Goal: Transaction & Acquisition: Purchase product/service

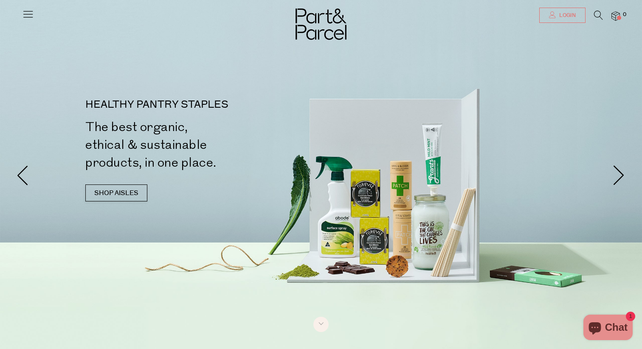
click at [559, 19] on span "Login" at bounding box center [566, 15] width 19 height 7
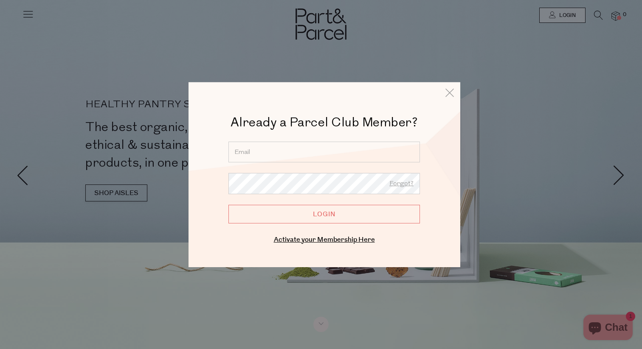
click at [317, 158] on input "email" at bounding box center [323, 151] width 191 height 21
type input "brittanyalyce@hotmail.com"
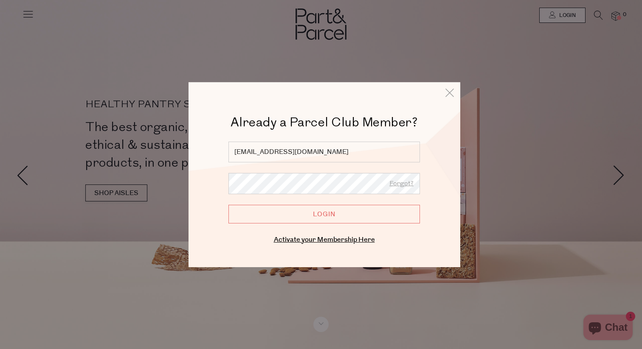
click at [228, 205] on input "Login" at bounding box center [323, 214] width 191 height 19
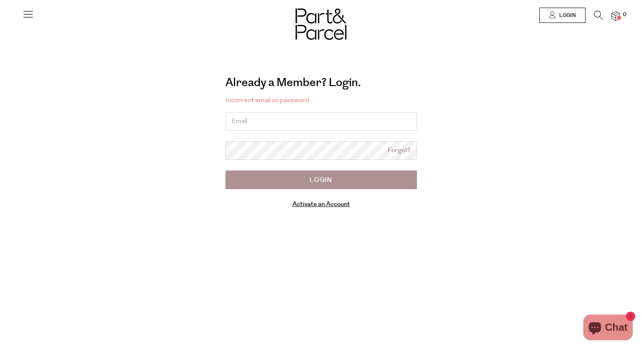
click at [313, 126] on input "email" at bounding box center [320, 121] width 191 height 18
type input "contact@puppyyoga.com.au"
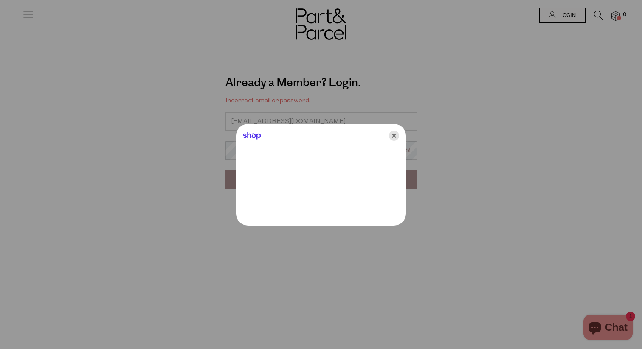
click at [394, 135] on icon "Close" at bounding box center [394, 136] width 10 height 10
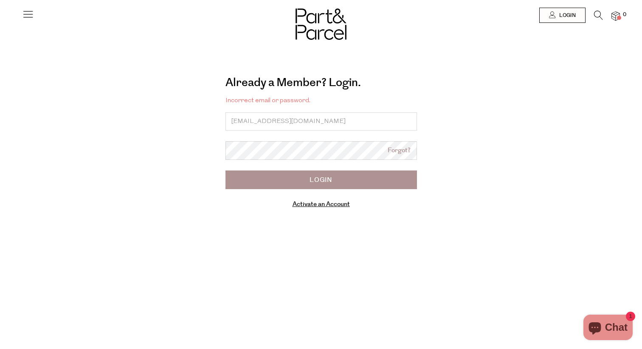
click at [319, 178] on input "Login" at bounding box center [320, 180] width 191 height 19
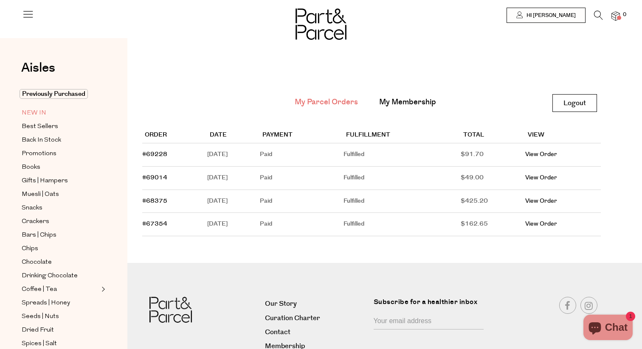
click at [31, 112] on span "NEW IN" at bounding box center [34, 113] width 25 height 10
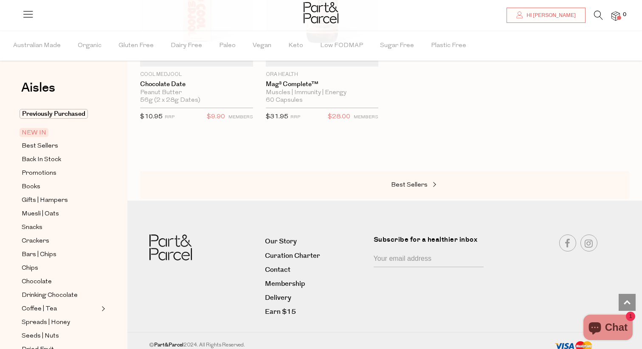
scroll to position [809, 0]
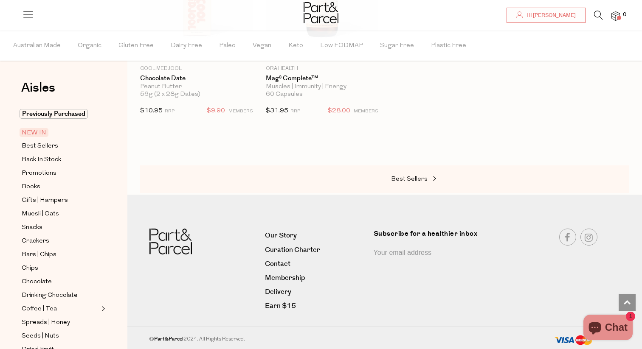
click at [593, 17] on li at bounding box center [593, 17] width 17 height 13
click at [599, 17] on icon at bounding box center [598, 15] width 9 height 9
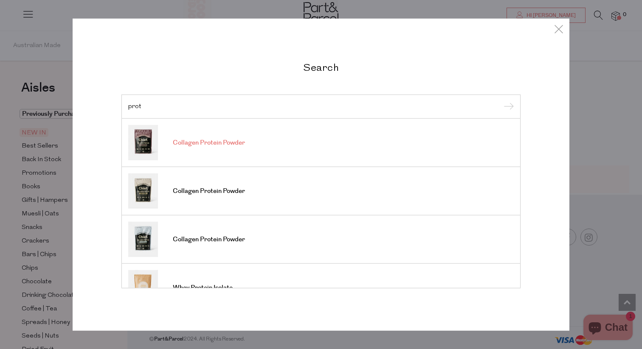
type input "prot"
click at [198, 150] on link "Collagen Protein Powder" at bounding box center [320, 142] width 385 height 35
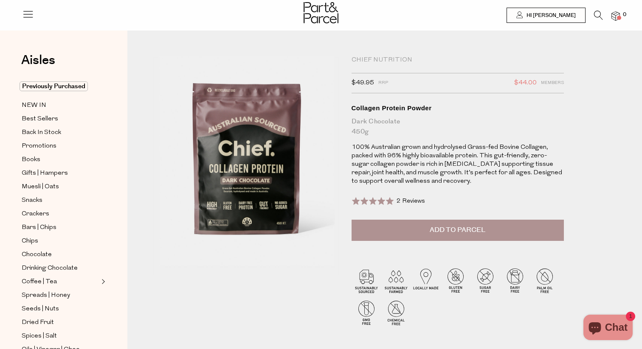
click at [404, 227] on button "Add to Parcel" at bounding box center [457, 230] width 212 height 21
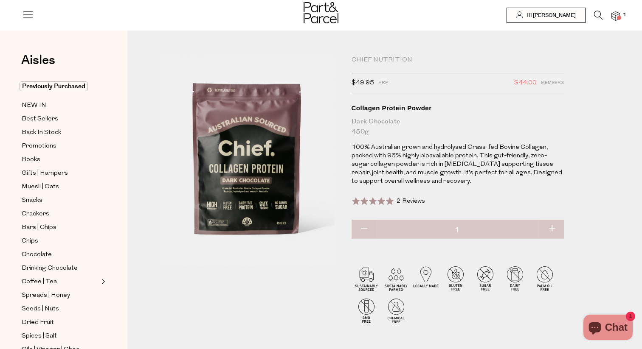
click at [554, 230] on button "button" at bounding box center [551, 229] width 24 height 19
type input "2"
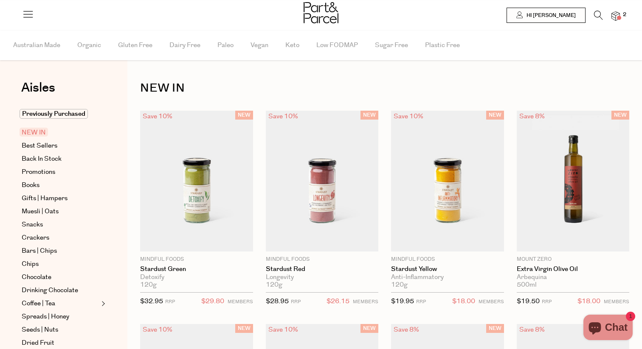
scroll to position [809, 0]
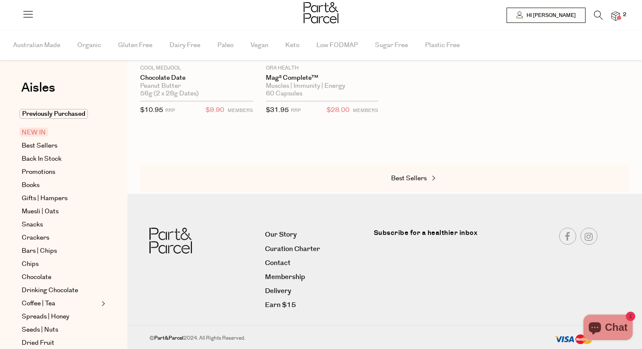
click at [598, 19] on icon at bounding box center [598, 15] width 9 height 9
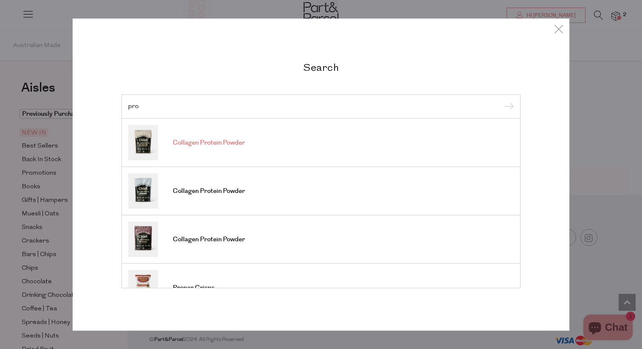
type input "pro"
click at [235, 149] on link "Collagen Protein Powder" at bounding box center [320, 142] width 385 height 35
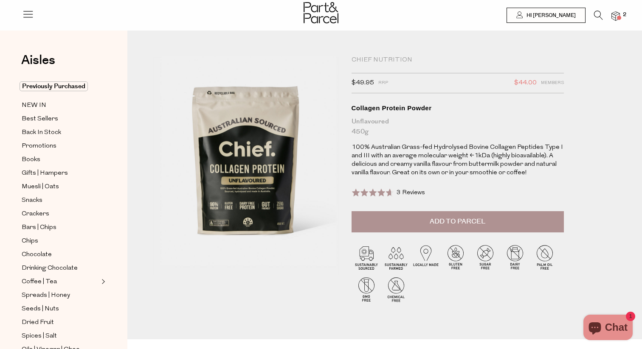
click at [446, 224] on span "Add to Parcel" at bounding box center [458, 222] width 56 height 10
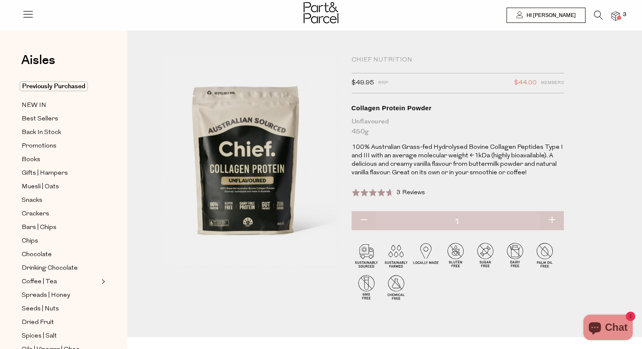
click at [553, 217] on button "button" at bounding box center [551, 220] width 24 height 19
type input "2"
click at [70, 87] on span "Previously Purchased" at bounding box center [54, 86] width 68 height 10
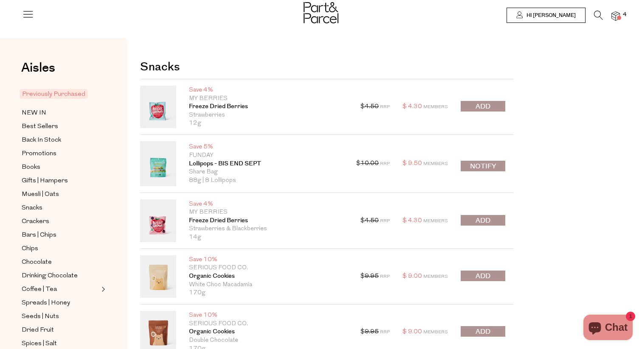
click at [491, 106] on button "submit" at bounding box center [483, 106] width 45 height 11
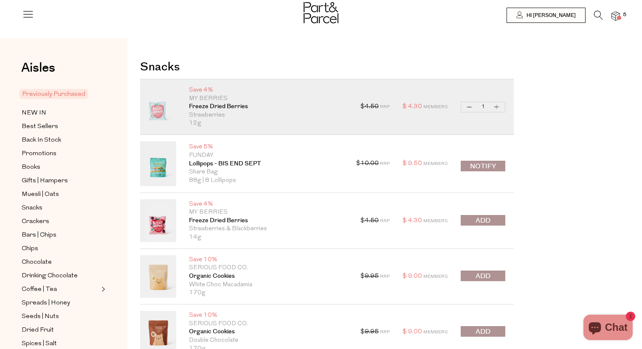
click at [482, 219] on span "submit" at bounding box center [482, 221] width 15 height 10
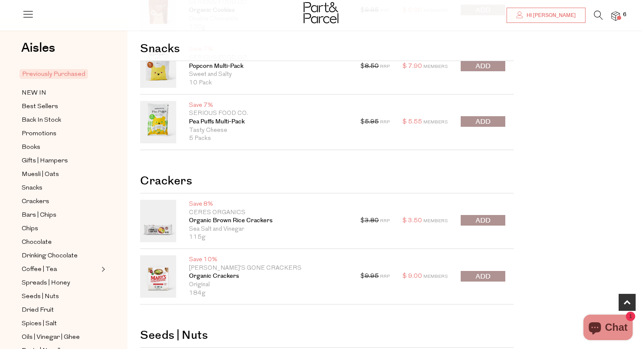
scroll to position [327, 0]
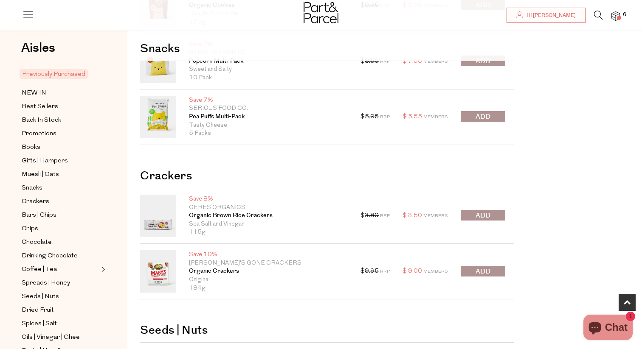
click at [488, 219] on span "submit" at bounding box center [482, 216] width 15 height 10
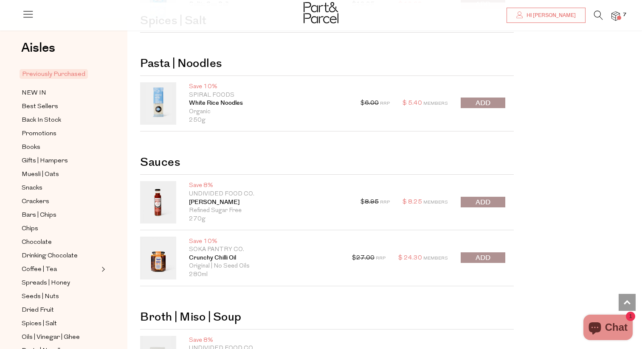
scroll to position [848, 0]
click at [480, 202] on span "submit" at bounding box center [482, 202] width 15 height 10
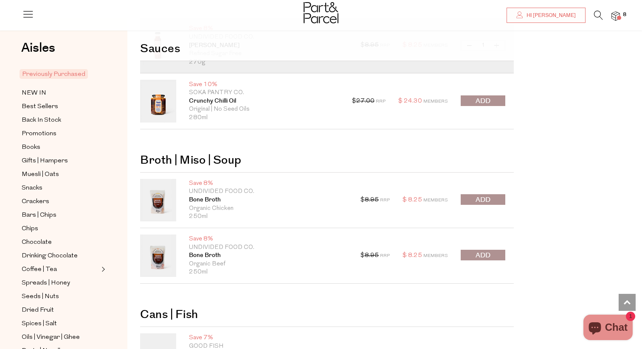
scroll to position [1003, 0]
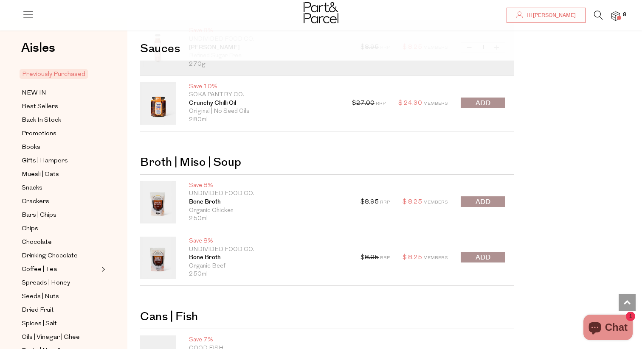
click at [476, 202] on span "submit" at bounding box center [482, 202] width 15 height 10
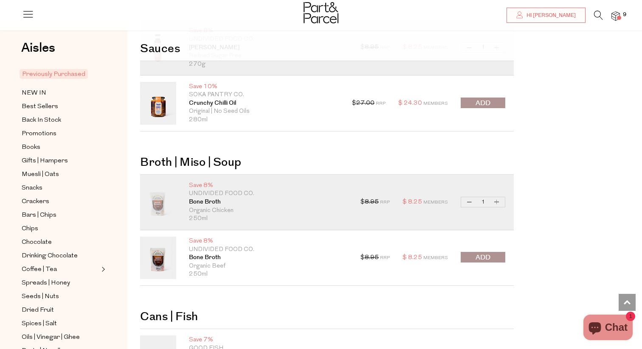
click at [497, 202] on button "Increase Bone Broth" at bounding box center [496, 202] width 10 height 10
type input "2"
click at [497, 202] on button "Increase Bone Broth" at bounding box center [496, 202] width 10 height 10
type input "3"
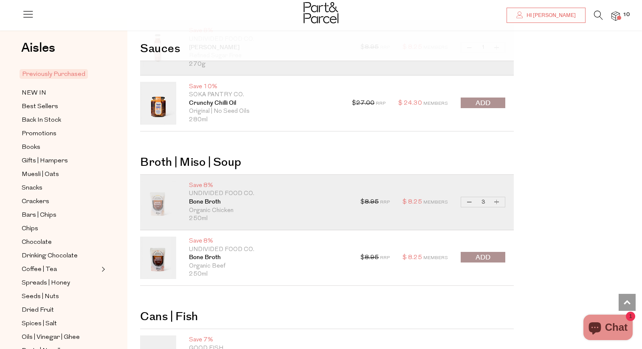
type input "3"
click at [497, 202] on button "Increase Bone Broth" at bounding box center [496, 202] width 10 height 10
type input "4"
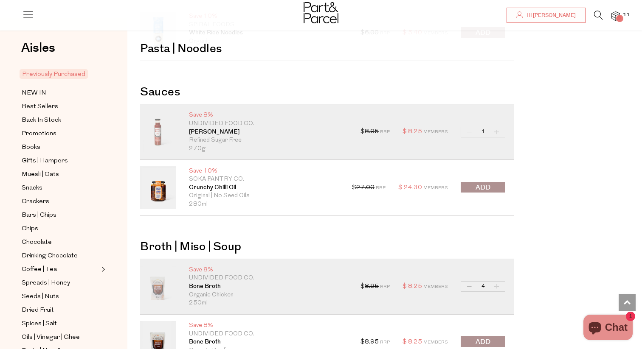
scroll to position [910, 0]
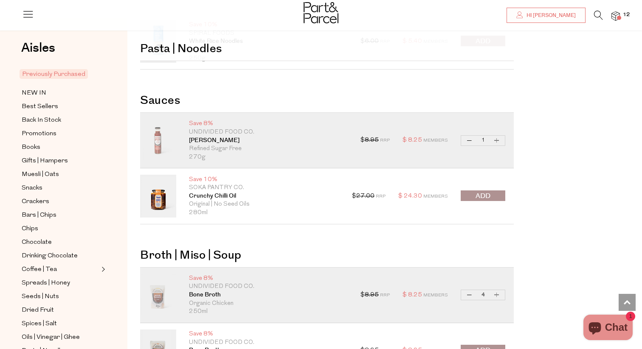
click at [496, 140] on button "Increase Tomato Ketchup" at bounding box center [496, 141] width 10 height 10
type input "2"
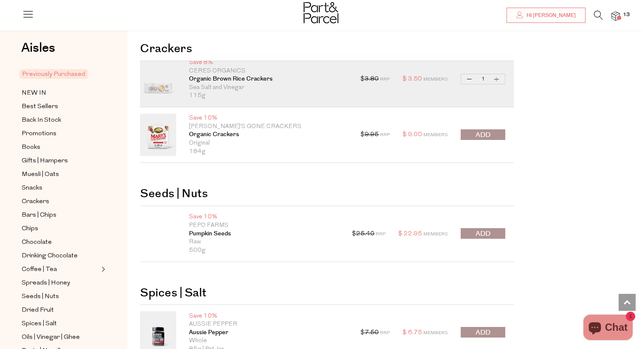
scroll to position [456, 0]
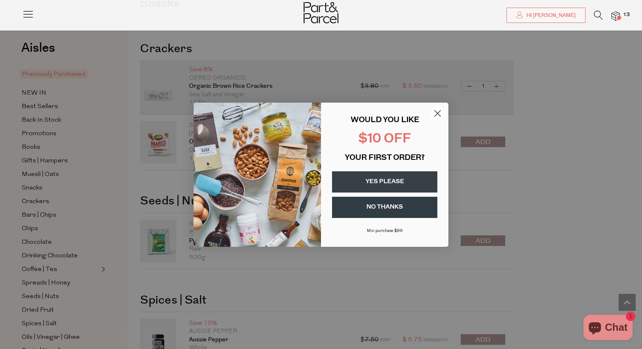
click at [438, 114] on icon "Close dialog" at bounding box center [438, 113] width 6 height 6
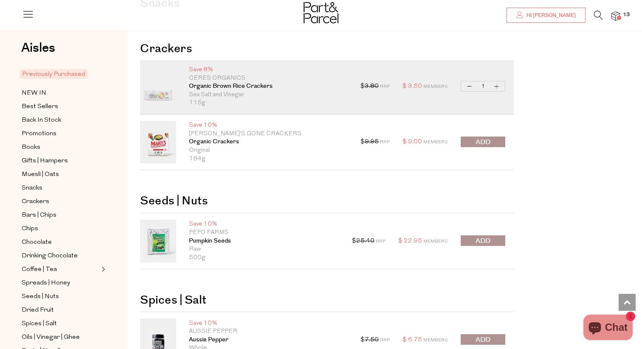
click at [497, 86] on button "Increase Organic Brown Rice Crackers" at bounding box center [496, 86] width 10 height 10
type input "2"
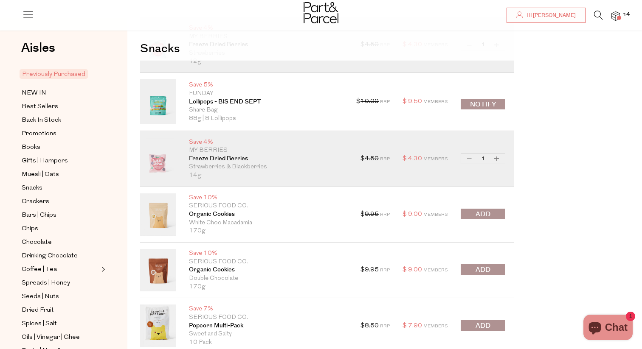
scroll to position [61, 0]
click at [498, 160] on button "Increase Freeze Dried Berries" at bounding box center [496, 160] width 10 height 10
type input "2"
click at [497, 160] on button "Increase Freeze Dried Berries" at bounding box center [496, 160] width 10 height 10
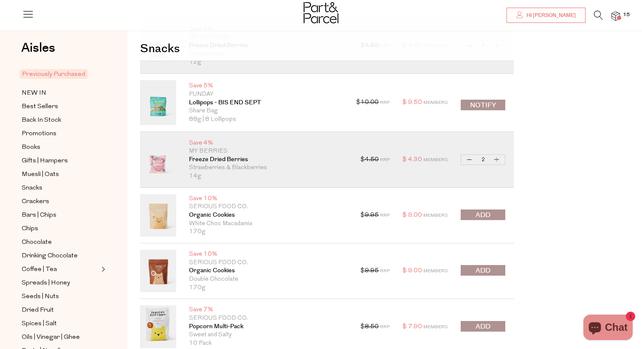
type input "3"
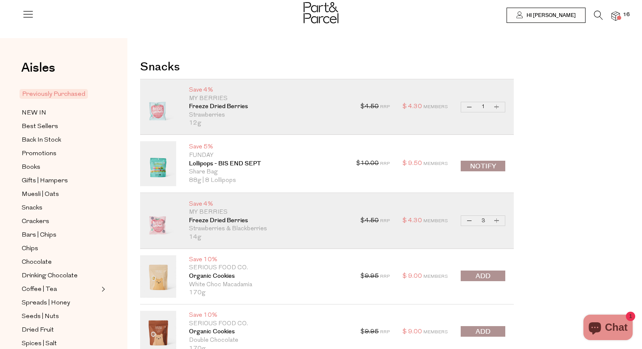
click at [500, 107] on button "Increase Freeze Dried Berries" at bounding box center [496, 107] width 10 height 10
type input "2"
click at [497, 107] on button "Increase Freeze Dried Berries" at bounding box center [496, 107] width 10 height 10
type input "3"
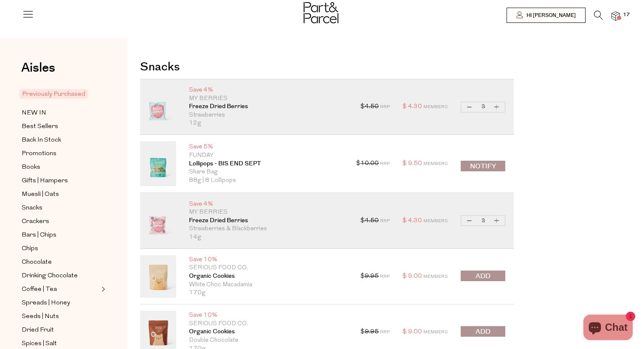
type input "3"
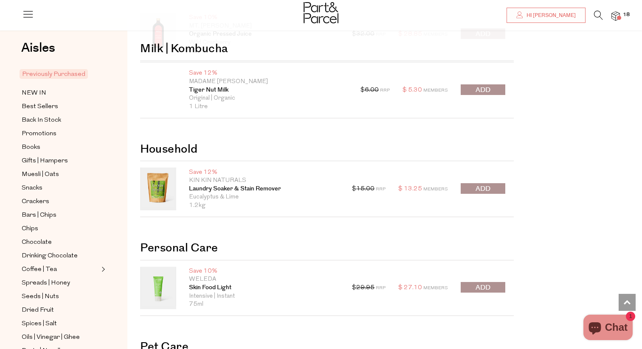
scroll to position [1681, 0]
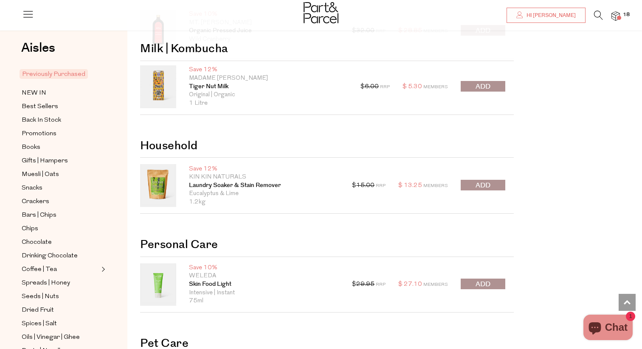
click at [481, 186] on span "submit" at bounding box center [482, 186] width 15 height 10
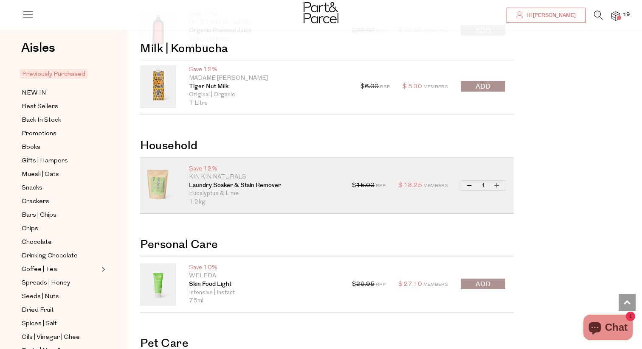
click at [496, 187] on button "Increase Laundry Soaker & Stain Remover" at bounding box center [496, 186] width 10 height 10
type input "2"
click at [496, 187] on button "Increase Laundry Soaker & Stain Remover" at bounding box center [496, 186] width 10 height 10
type input "3"
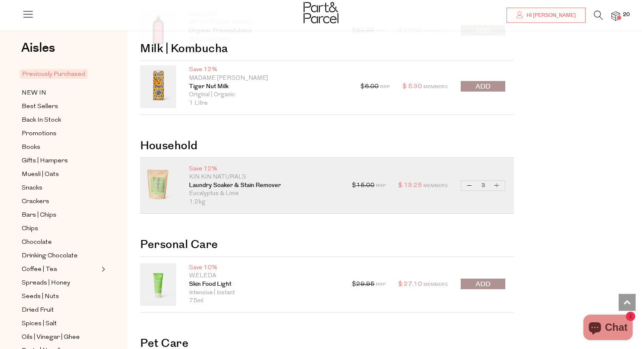
type input "3"
click at [496, 187] on button "Increase Laundry Soaker & Stain Remover" at bounding box center [496, 186] width 10 height 10
type input "4"
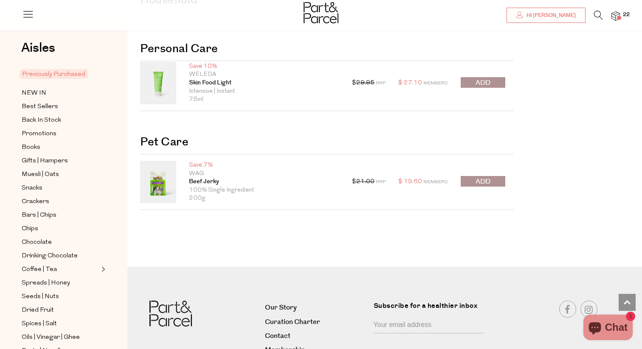
scroll to position [1884, 0]
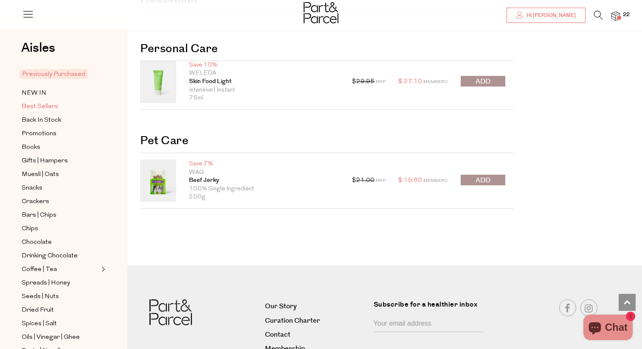
click at [50, 105] on span "Best Sellers" at bounding box center [40, 107] width 37 height 10
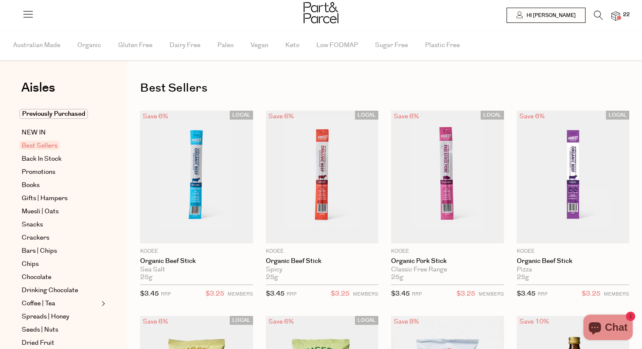
type input "4"
type input "2"
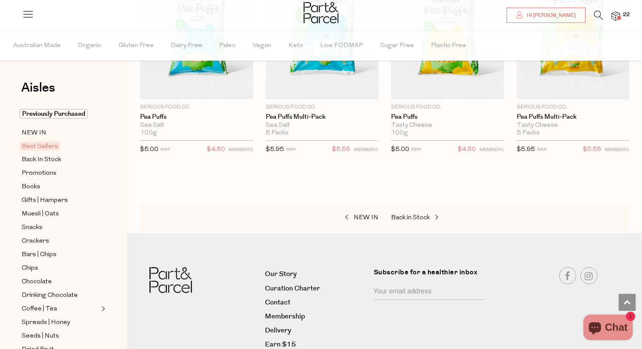
scroll to position [2014, 0]
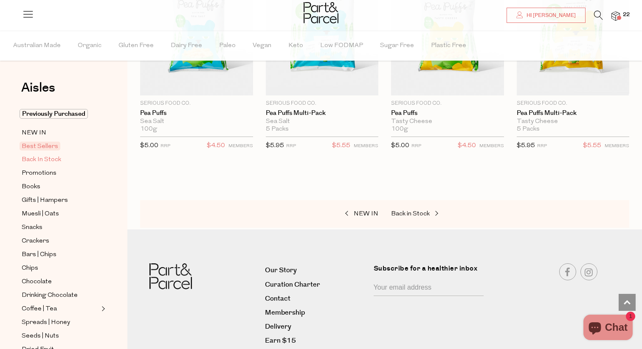
click at [56, 161] on span "Back In Stock" at bounding box center [41, 160] width 39 height 10
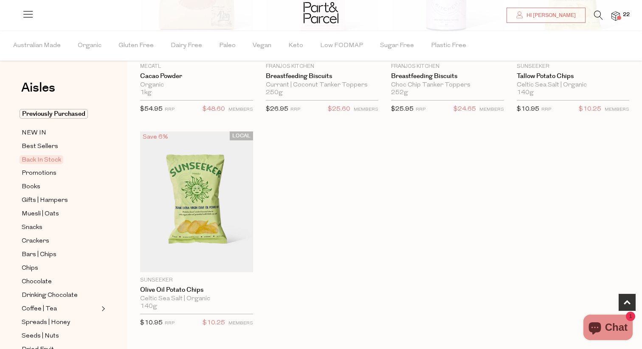
scroll to position [409, 0]
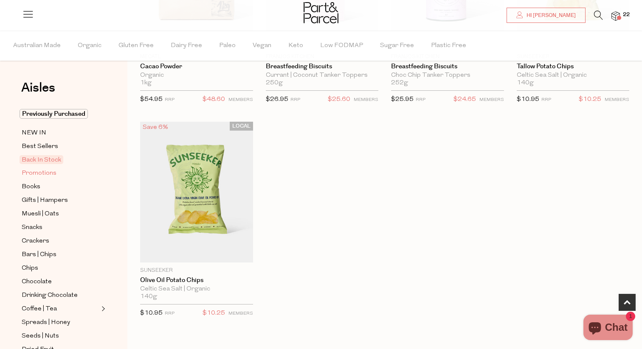
click at [50, 176] on span "Promotions" at bounding box center [39, 174] width 35 height 10
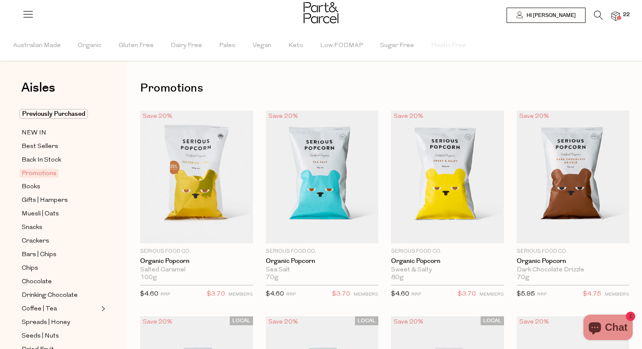
click at [595, 16] on icon at bounding box center [598, 15] width 9 height 9
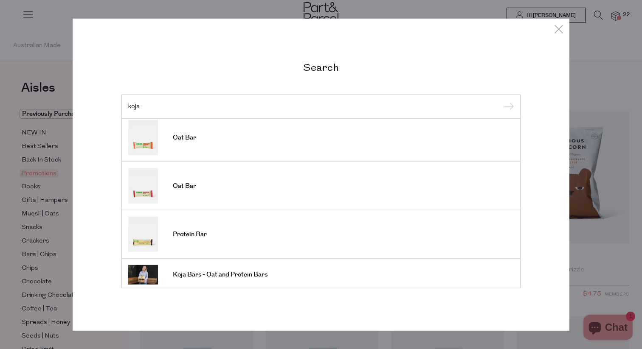
scroll to position [56, 0]
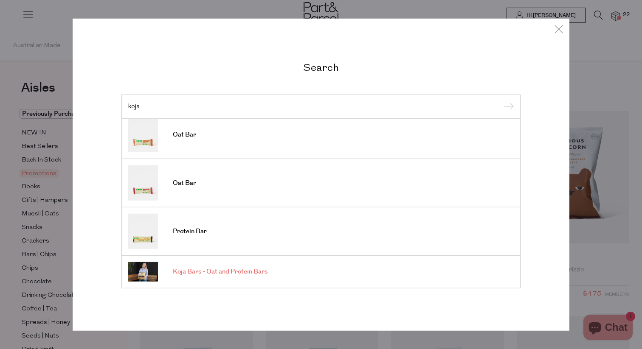
type input "koja"
click at [145, 274] on img at bounding box center [143, 272] width 30 height 20
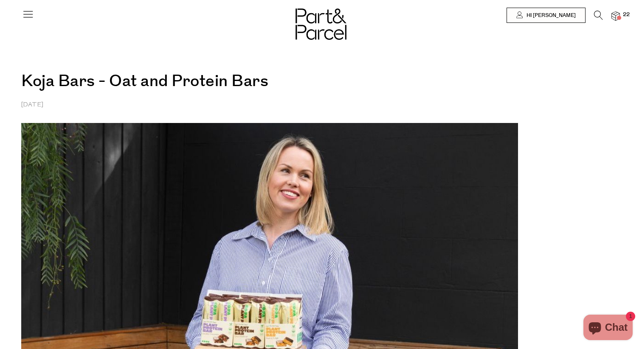
click at [32, 11] on icon at bounding box center [28, 14] width 12 height 12
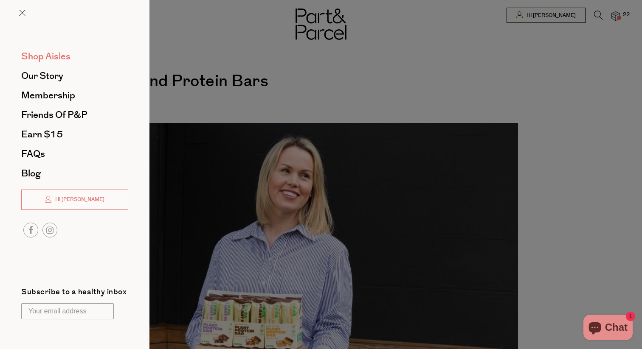
click at [49, 56] on span "Shop Aisles" at bounding box center [45, 57] width 49 height 14
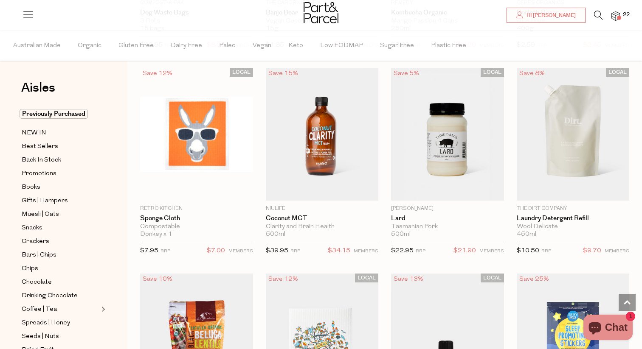
scroll to position [667, 0]
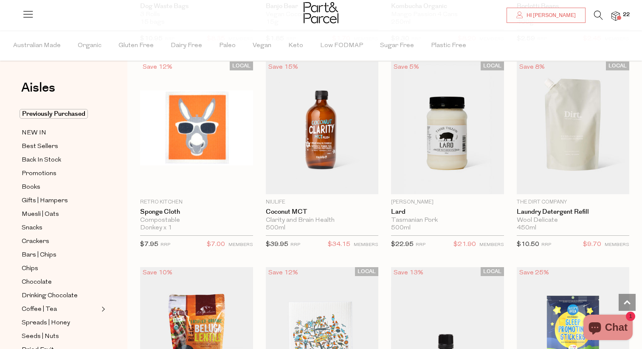
click at [596, 14] on icon at bounding box center [598, 15] width 9 height 9
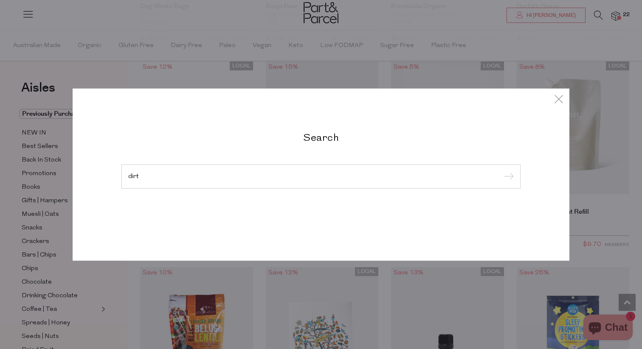
type input "dirt"
click at [501, 171] on input "submit" at bounding box center [507, 177] width 13 height 13
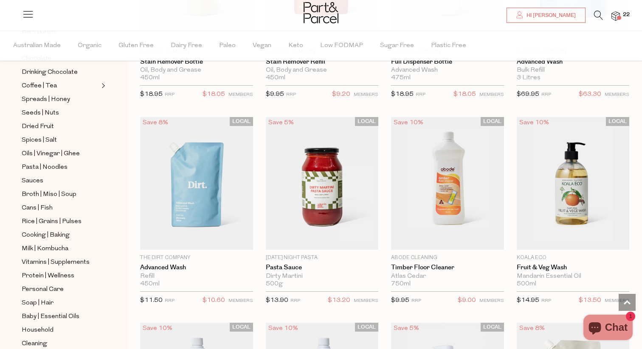
scroll to position [225, 0]
click at [51, 272] on span "Protein | Wellness" at bounding box center [48, 275] width 53 height 10
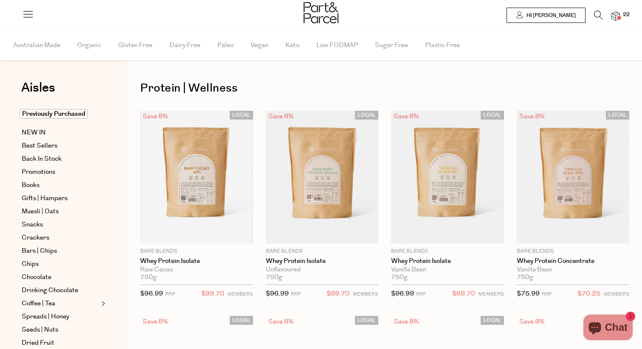
type input "2"
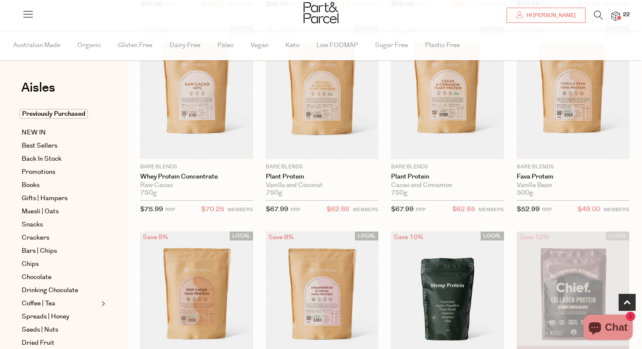
scroll to position [302, 0]
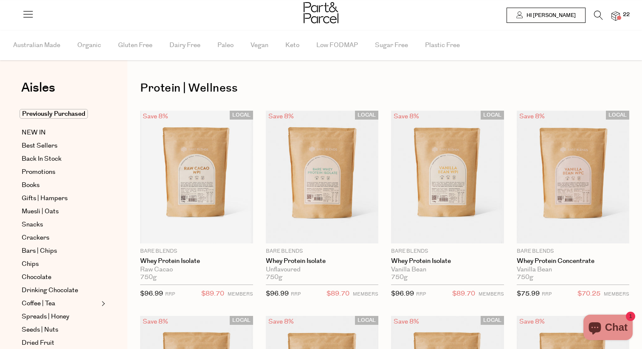
click at [594, 16] on icon at bounding box center [598, 15] width 9 height 9
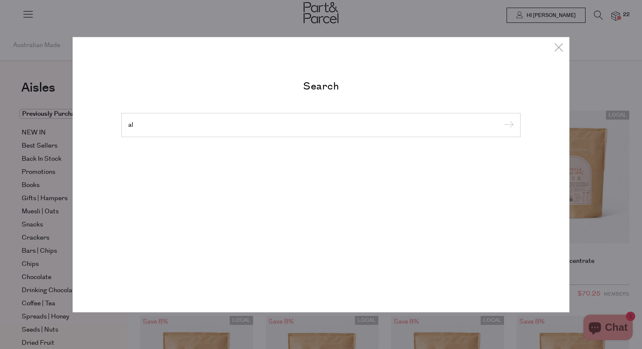
type input "a"
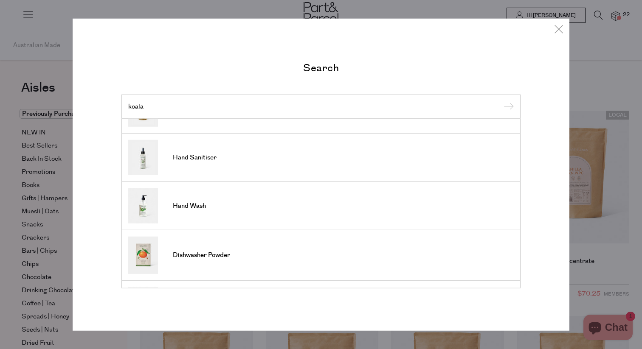
scroll to position [81, 0]
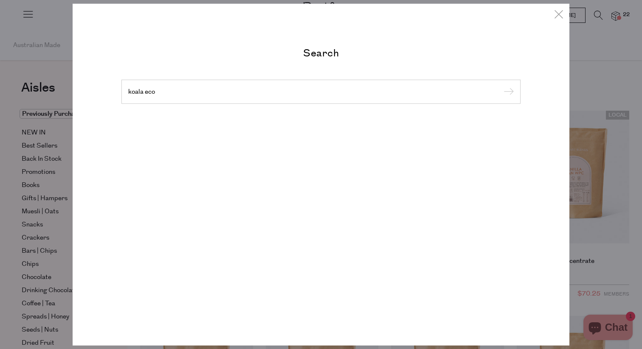
type input "koala eco"
click at [501, 86] on input "submit" at bounding box center [507, 92] width 13 height 13
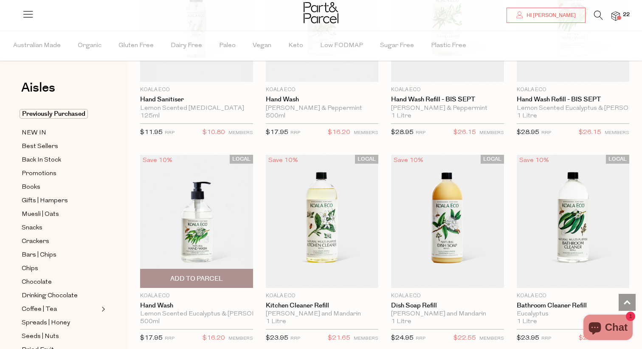
scroll to position [574, 0]
click at [221, 278] on span "Add To Parcel" at bounding box center [196, 278] width 53 height 9
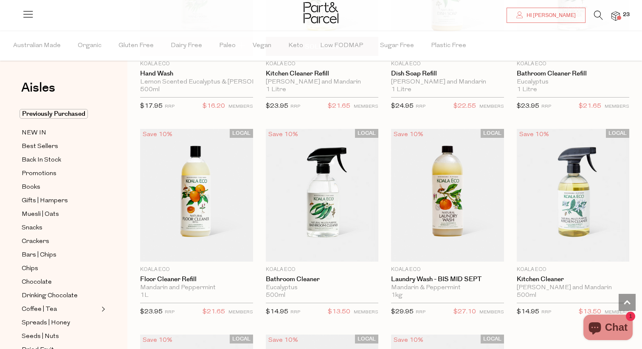
scroll to position [808, 0]
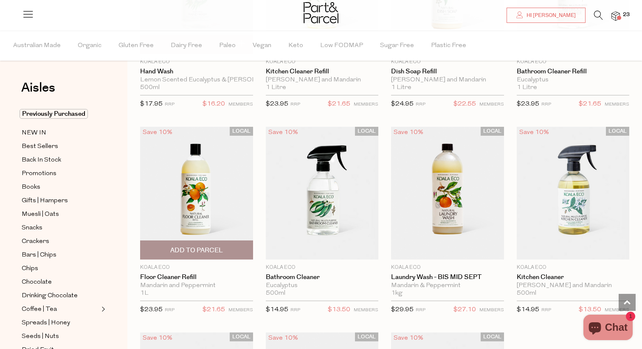
click at [204, 251] on span "Add To Parcel" at bounding box center [196, 250] width 53 height 9
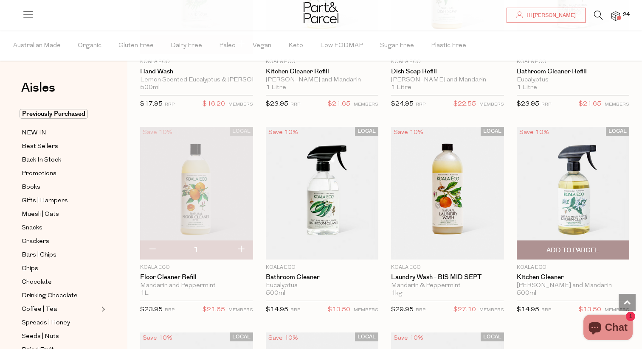
click at [579, 247] on span "Add To Parcel" at bounding box center [572, 250] width 53 height 9
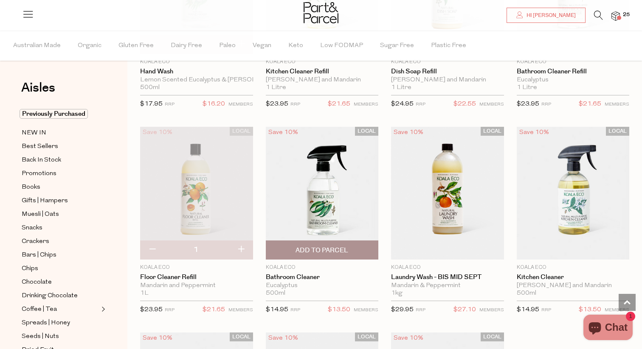
click at [330, 253] on span "Add To Parcel" at bounding box center [321, 250] width 53 height 9
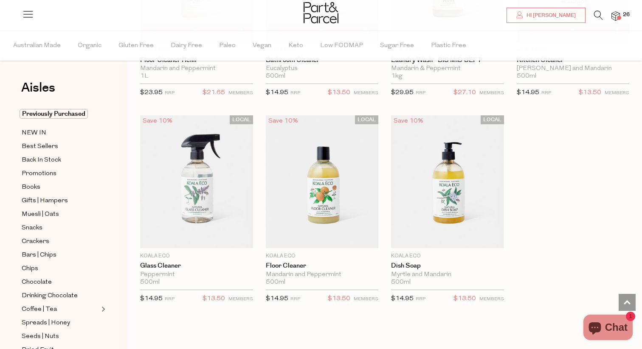
scroll to position [1036, 0]
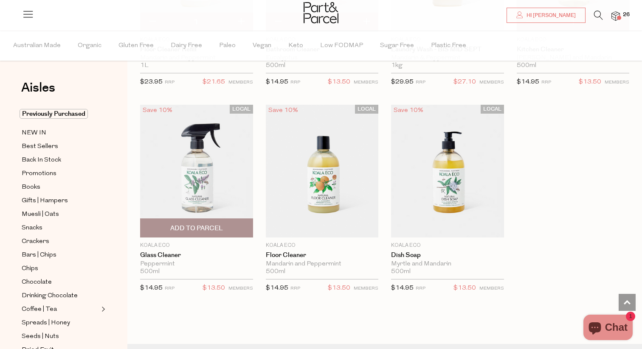
click at [208, 225] on span "Add To Parcel" at bounding box center [196, 228] width 53 height 9
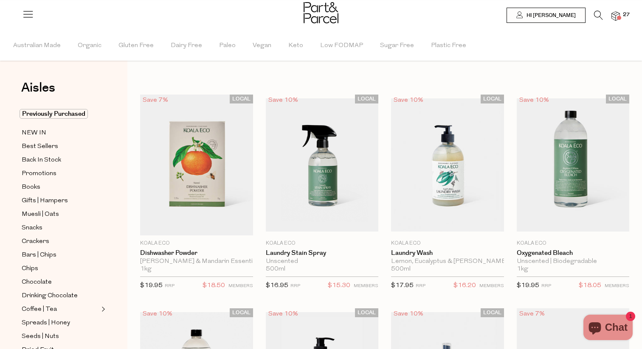
scroll to position [3, 0]
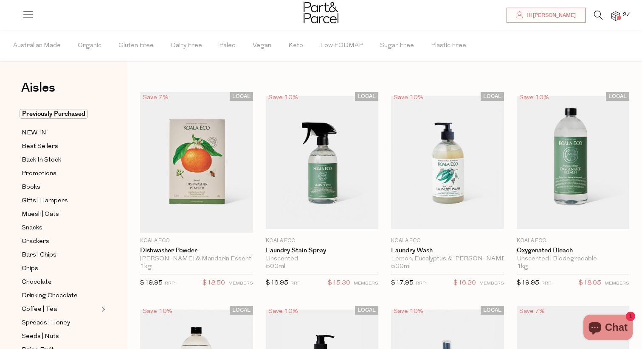
click at [595, 13] on icon at bounding box center [598, 15] width 9 height 9
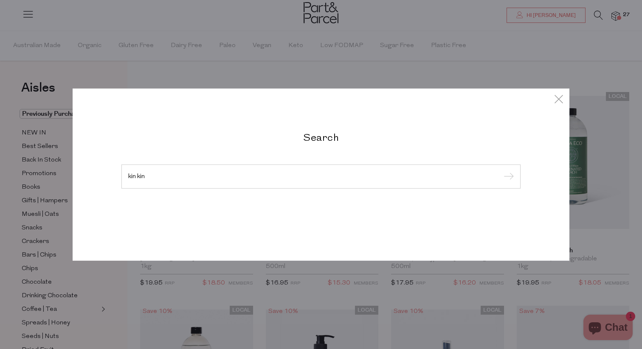
type input "kin kin"
click at [501, 171] on input "submit" at bounding box center [507, 177] width 13 height 13
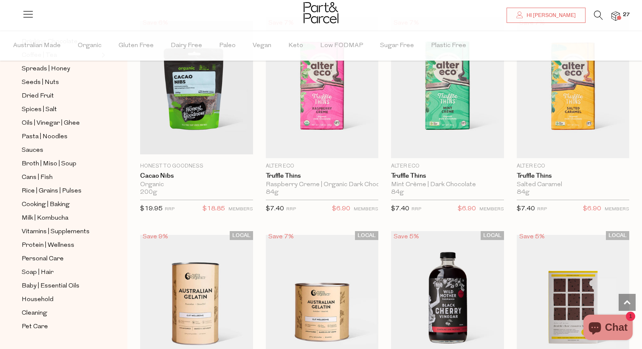
scroll to position [258, 0]
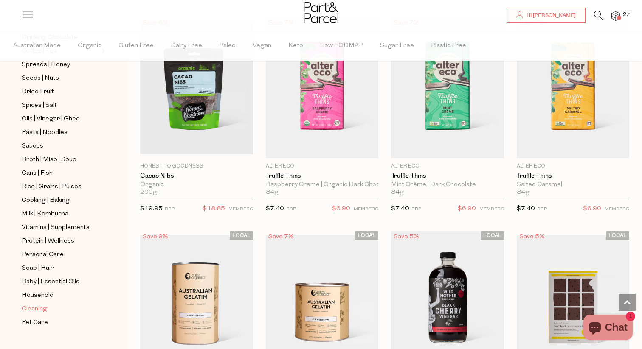
click at [35, 307] on span "Cleaning" at bounding box center [34, 309] width 25 height 10
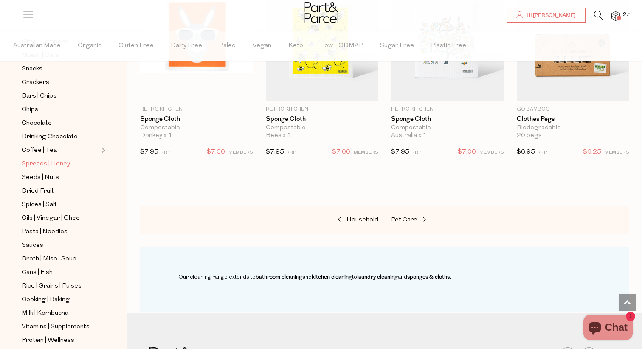
scroll to position [274, 0]
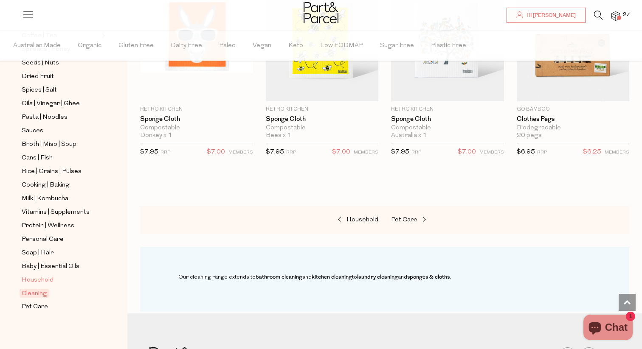
click at [39, 279] on span "Household" at bounding box center [38, 280] width 32 height 10
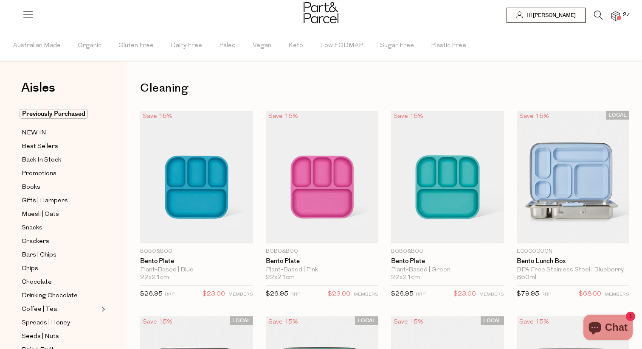
type input "4"
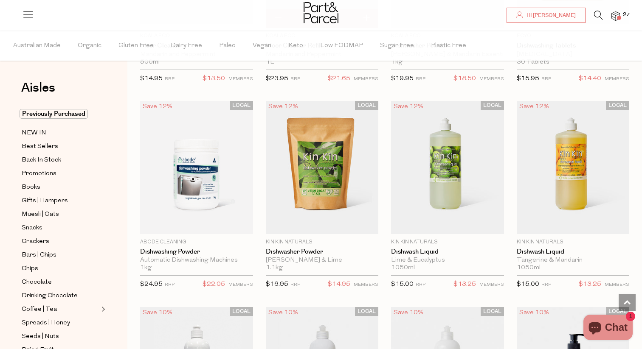
scroll to position [1464, 0]
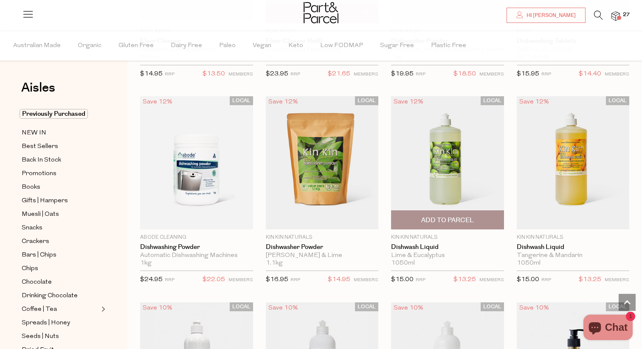
click at [473, 218] on span "Add To Parcel" at bounding box center [447, 220] width 53 height 9
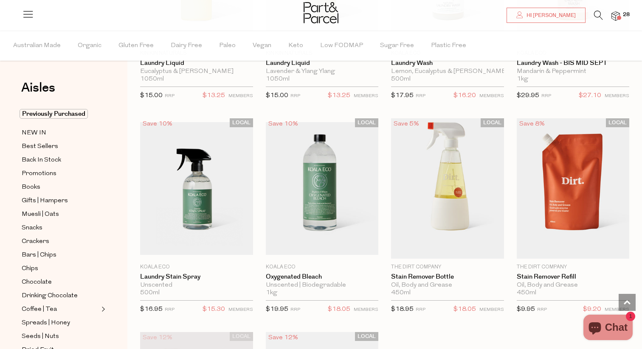
scroll to position [2271, 0]
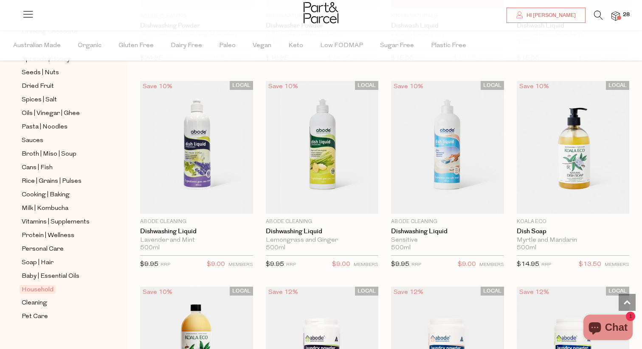
scroll to position [265, 0]
click at [58, 250] on span "Personal Care" at bounding box center [43, 248] width 42 height 10
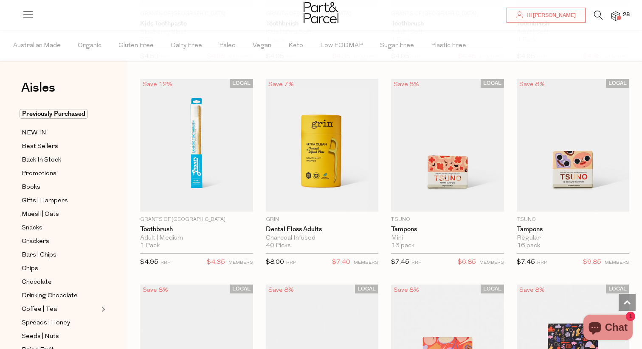
scroll to position [1680, 0]
click at [340, 200] on span "Add To Parcel" at bounding box center [321, 202] width 53 height 9
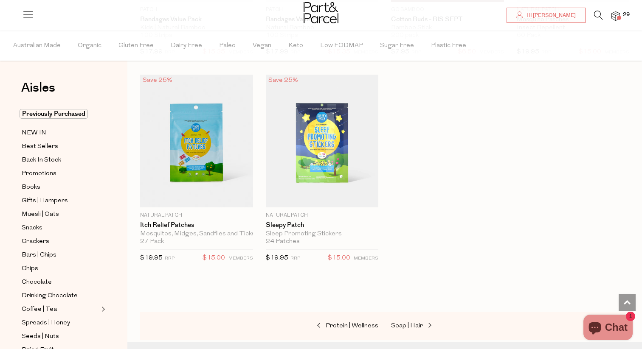
scroll to position [4168, 0]
